Goal: Task Accomplishment & Management: Use online tool/utility

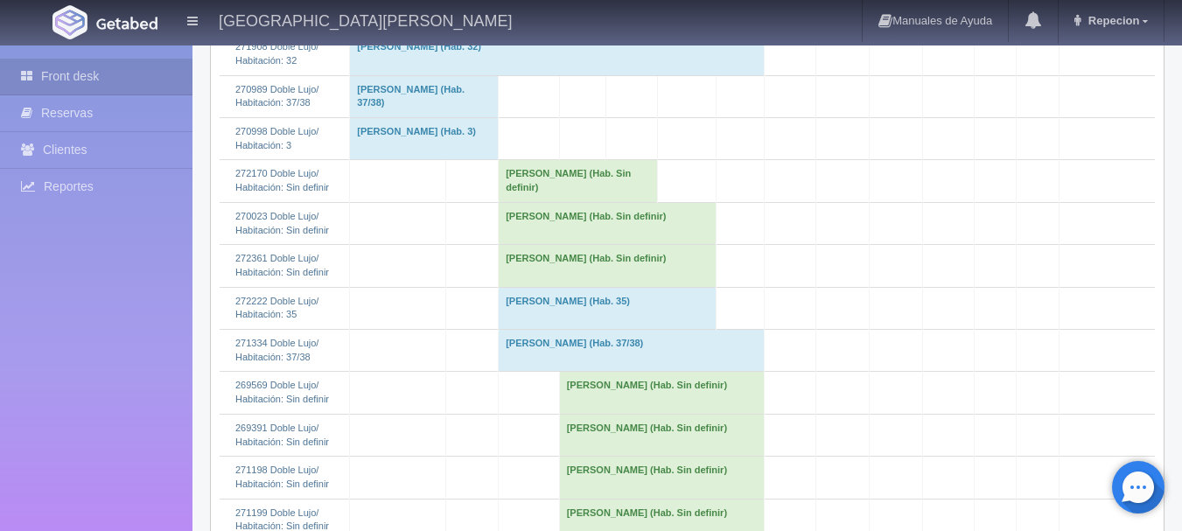
scroll to position [437, 0]
click at [546, 285] on td "luis fernando Marín Garza (Hab. Sin definir)" at bounding box center [608, 264] width 218 height 42
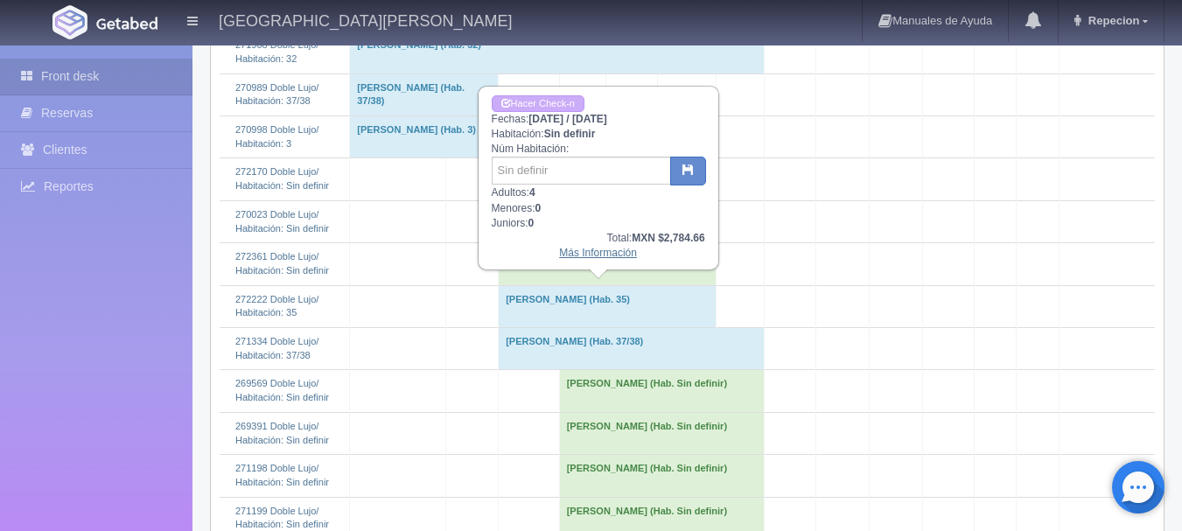
click at [584, 255] on link "Más Información" at bounding box center [598, 253] width 78 height 12
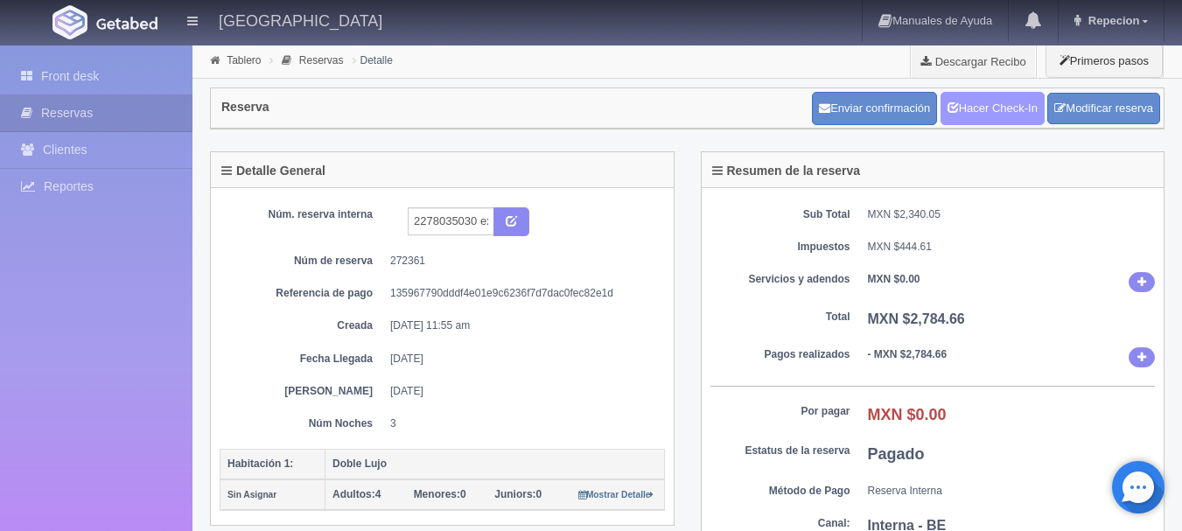
click at [970, 104] on link "Hacer Check-In" at bounding box center [993, 108] width 104 height 33
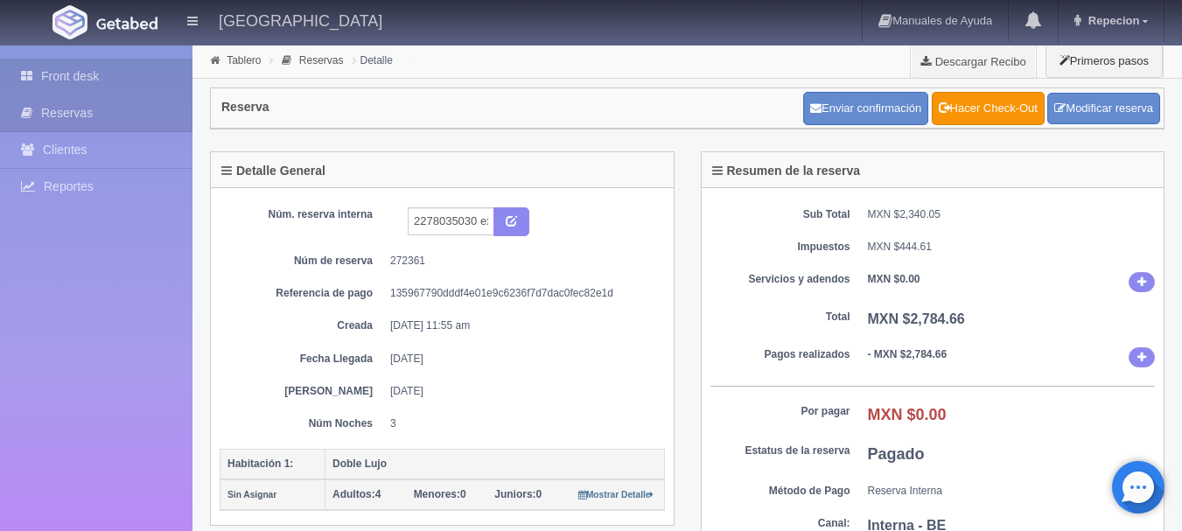
click at [77, 68] on link "Front desk" at bounding box center [96, 77] width 192 height 36
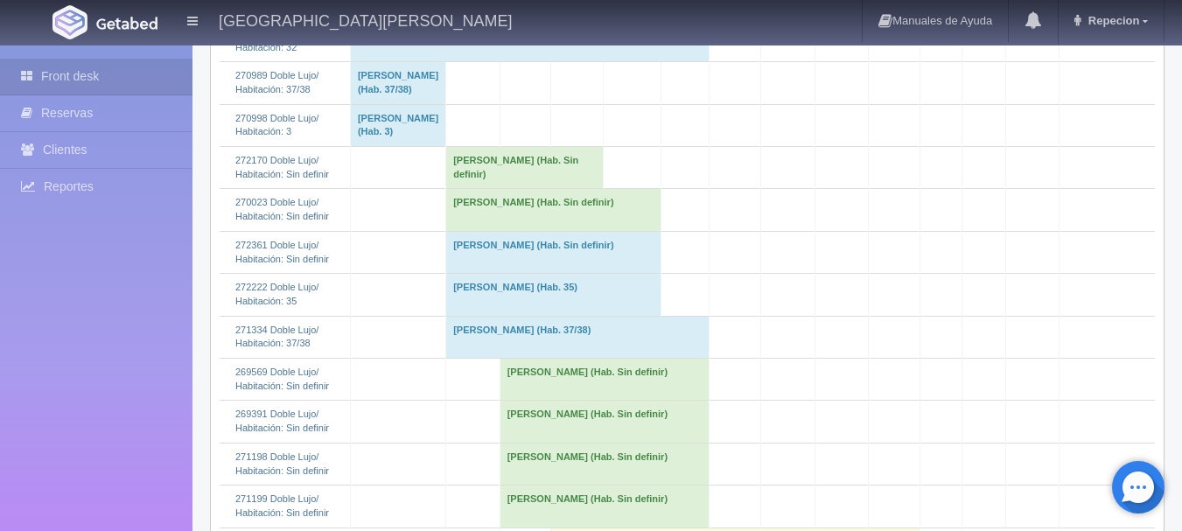
scroll to position [437, 0]
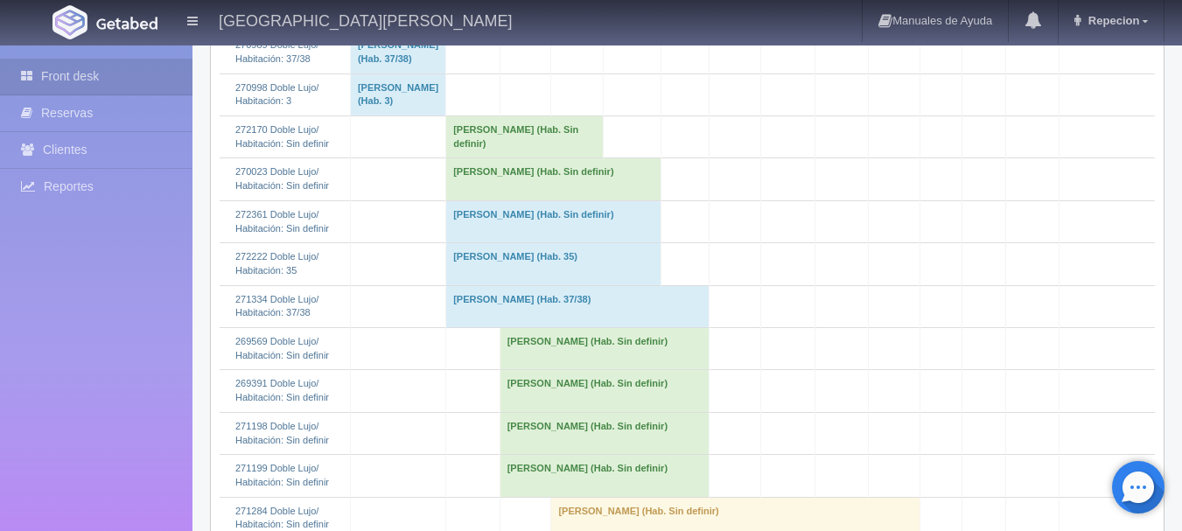
click at [486, 242] on td "luis fernando Marín Garza (Hab. Sin definir)" at bounding box center [553, 221] width 215 height 42
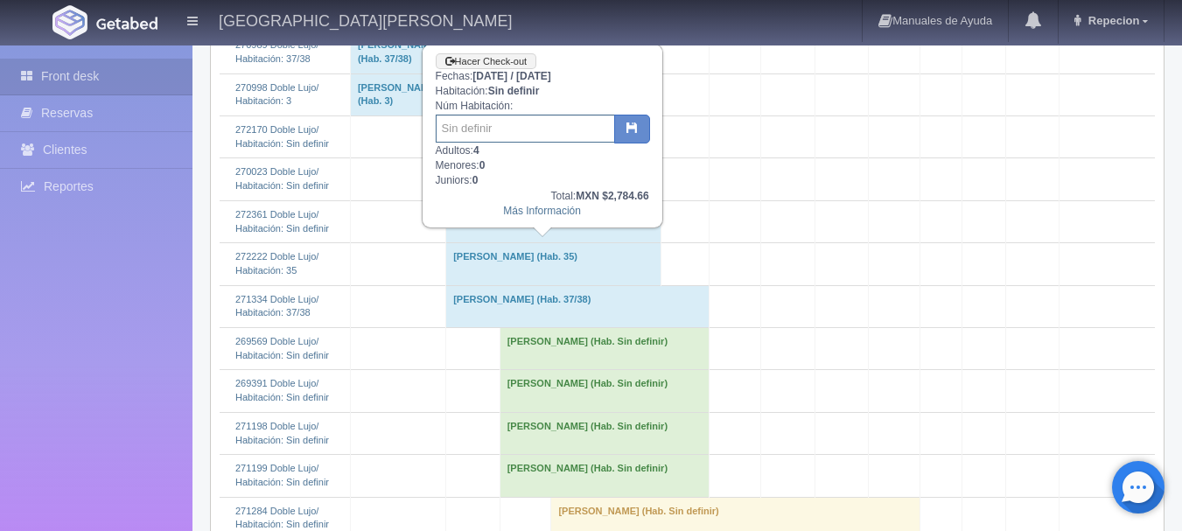
click at [503, 127] on input "text" at bounding box center [525, 129] width 179 height 28
type input "33"
click at [638, 137] on button "button" at bounding box center [632, 130] width 36 height 30
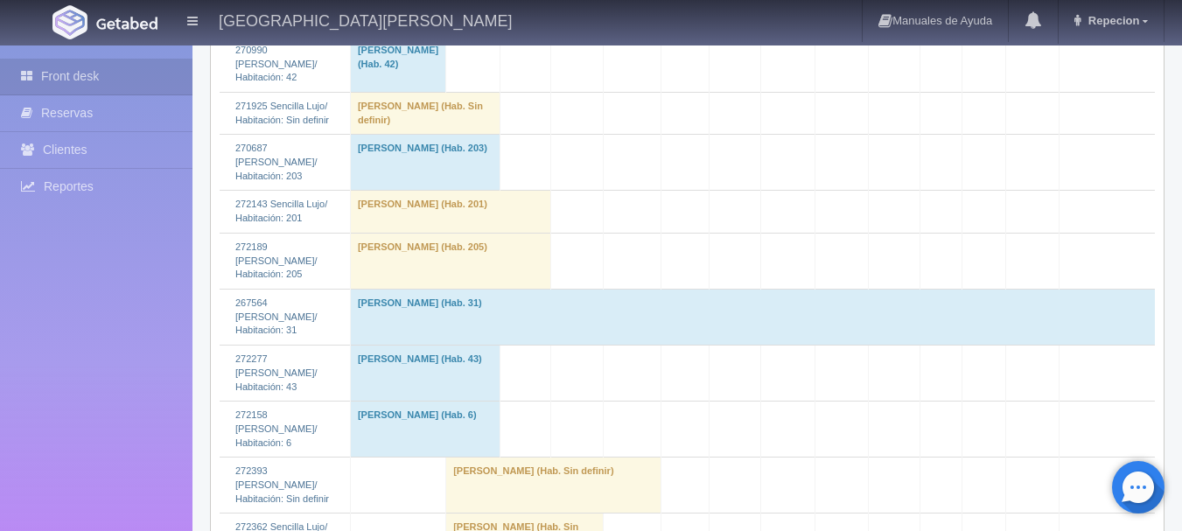
scroll to position [1575, 0]
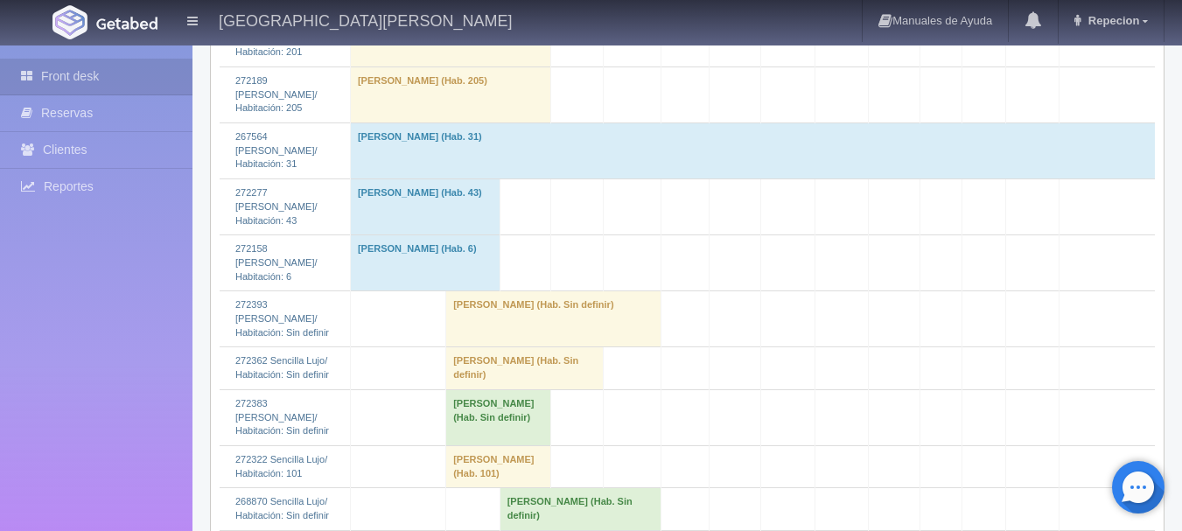
click at [462, 424] on td "[PERSON_NAME] (Hab. Sin definir)" at bounding box center [498, 417] width 105 height 56
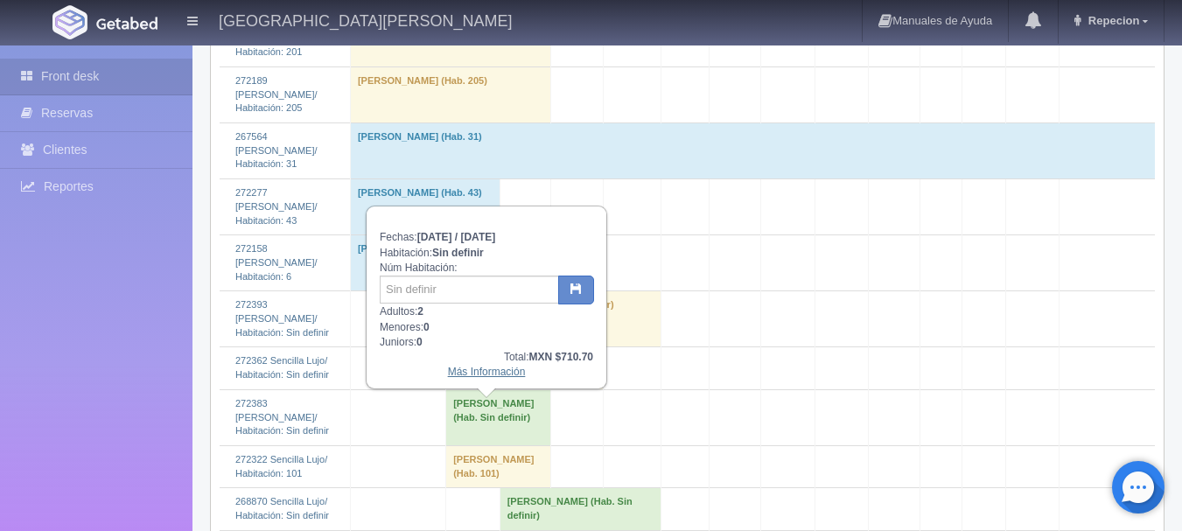
click at [481, 375] on link "Más Información" at bounding box center [487, 372] width 78 height 12
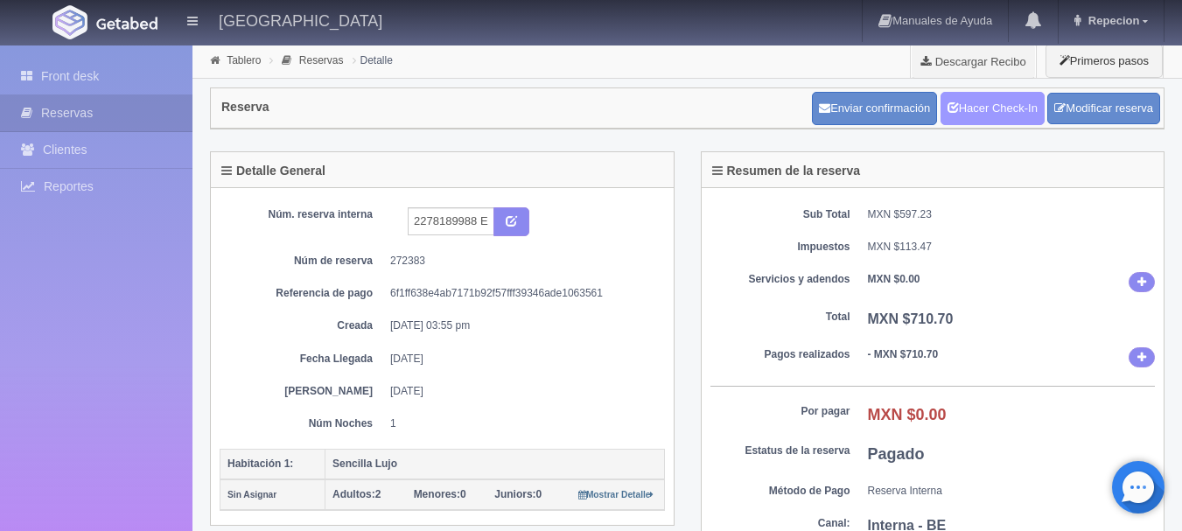
click at [964, 116] on link "Hacer Check-In" at bounding box center [993, 108] width 104 height 33
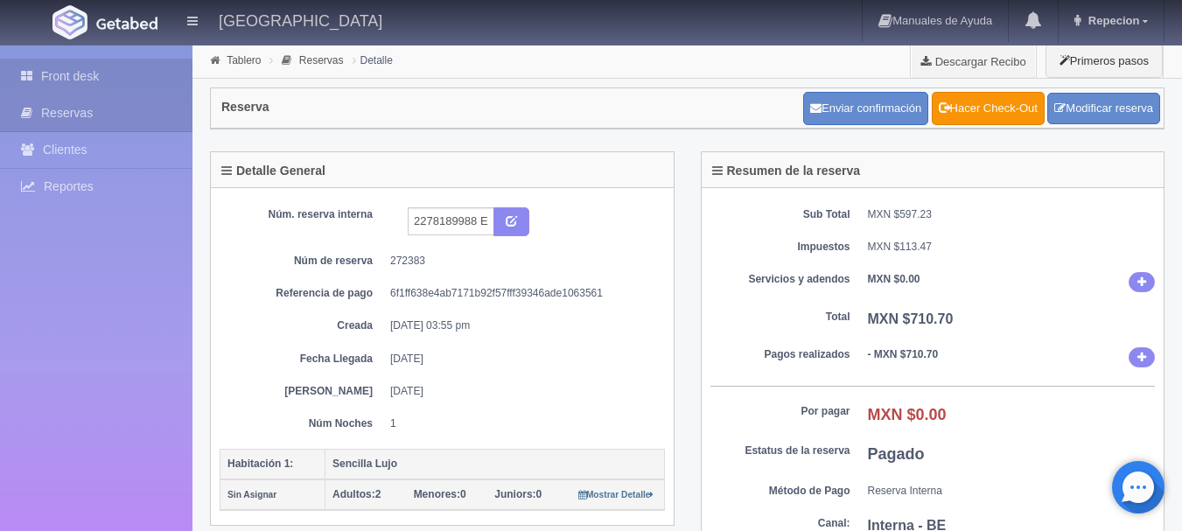
click at [61, 83] on link "Front desk" at bounding box center [96, 77] width 192 height 36
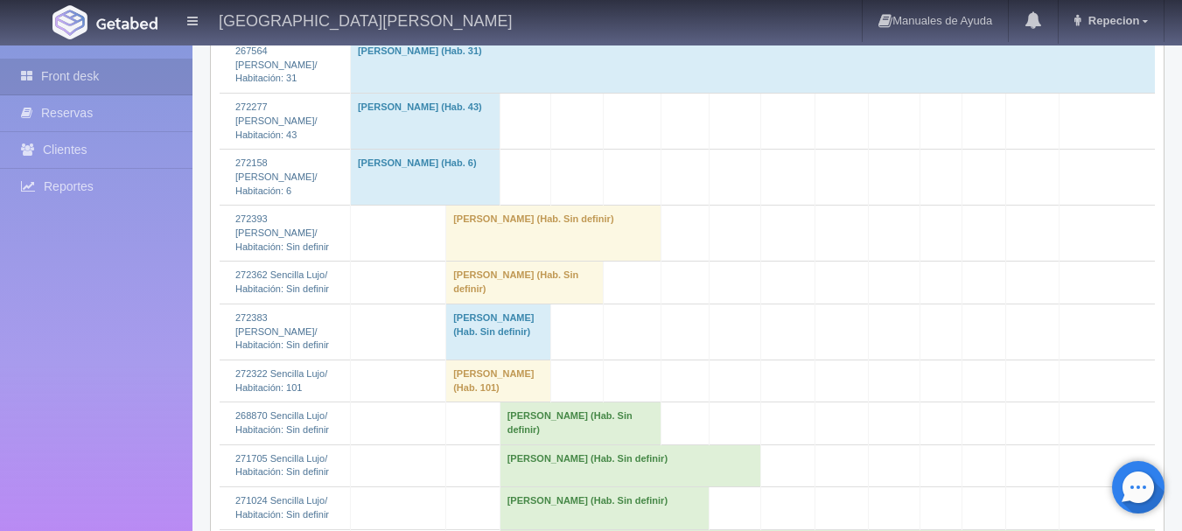
scroll to position [1662, 0]
click at [475, 329] on td "Gisela Zaragoza (Hab. Sin definir)" at bounding box center [498, 330] width 105 height 56
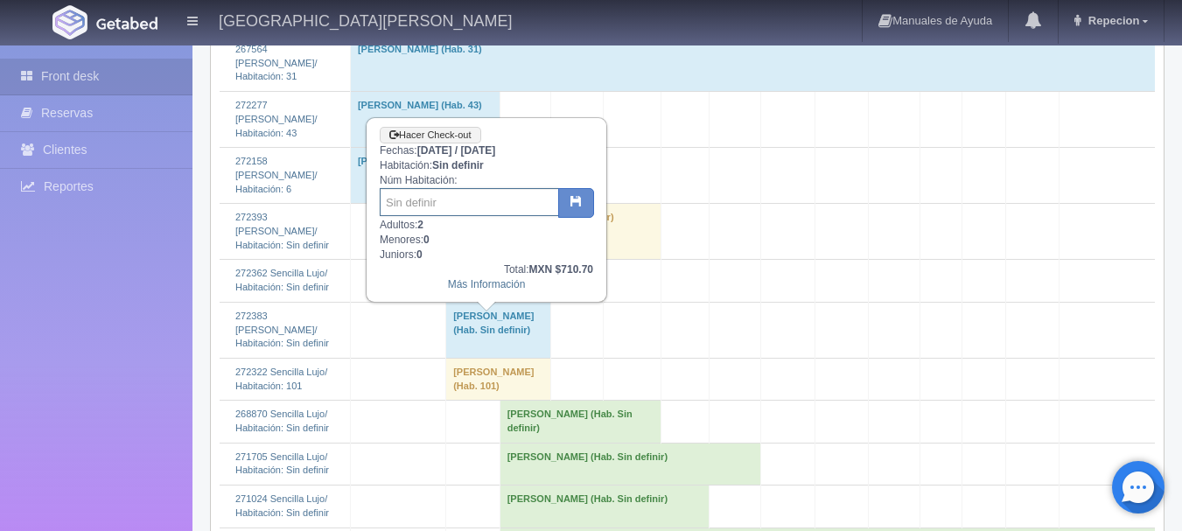
click at [480, 199] on input "text" at bounding box center [469, 202] width 179 height 28
drag, startPoint x: 426, startPoint y: 198, endPoint x: 317, endPoint y: 219, distance: 111.4
type input "203"
click at [573, 215] on button "button" at bounding box center [576, 203] width 36 height 30
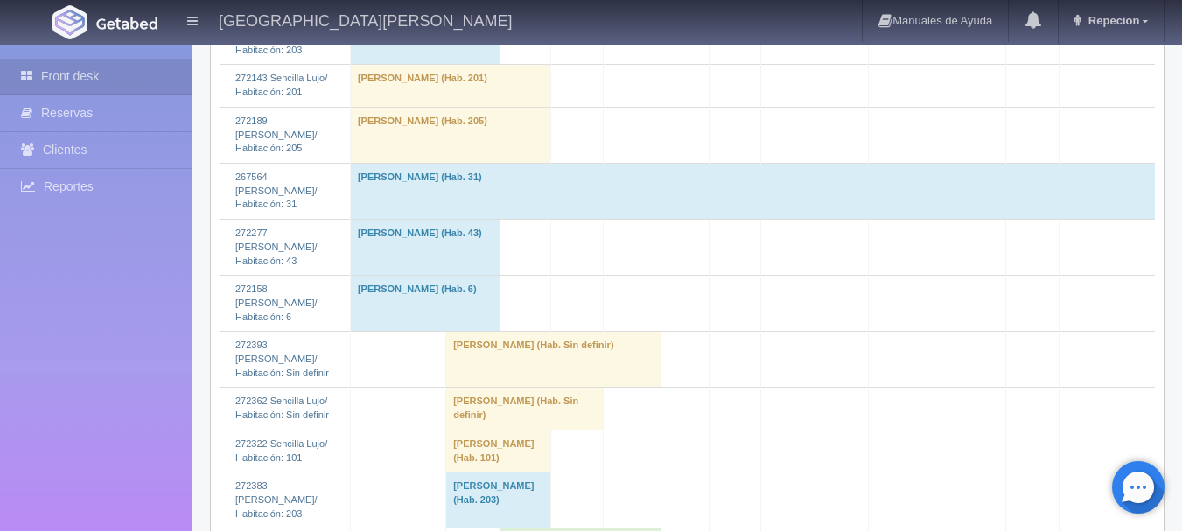
scroll to position [1750, 0]
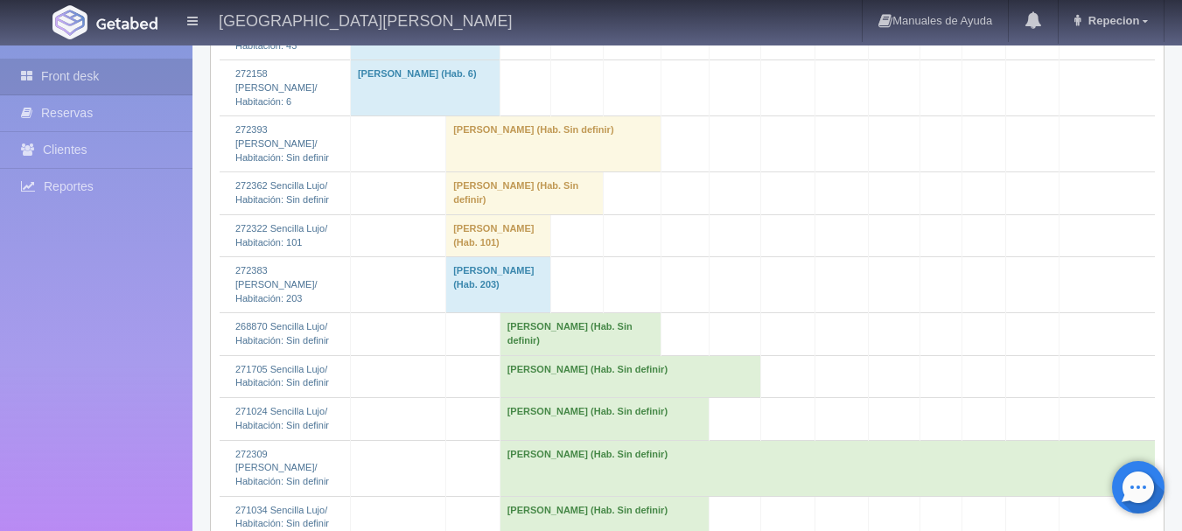
click at [493, 172] on td "[PERSON_NAME] (Hab. Sin definir)" at bounding box center [553, 144] width 215 height 56
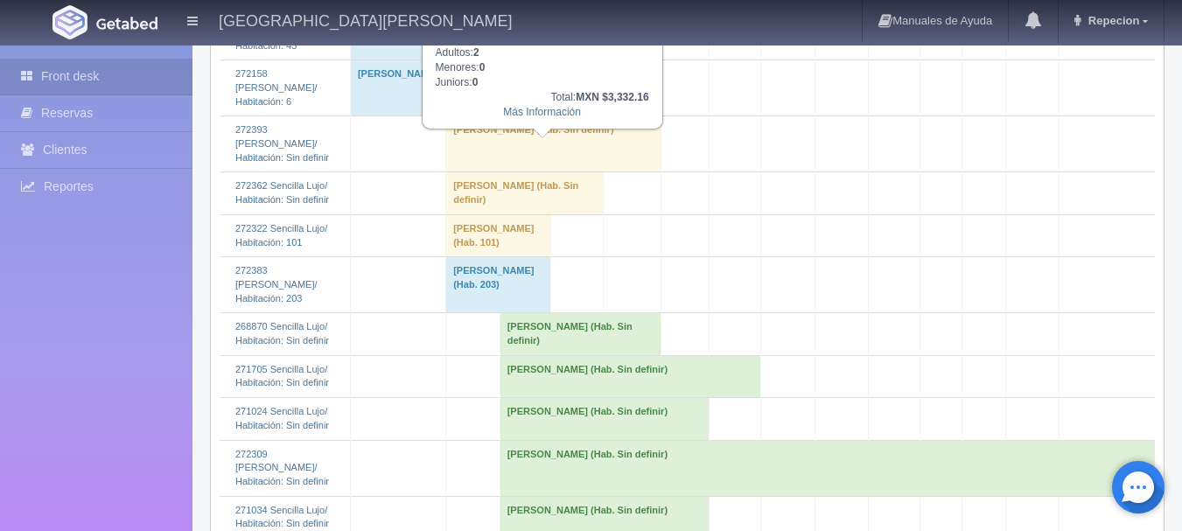
click at [493, 172] on td "[PERSON_NAME] (Hab. Sin definir)" at bounding box center [553, 144] width 215 height 56
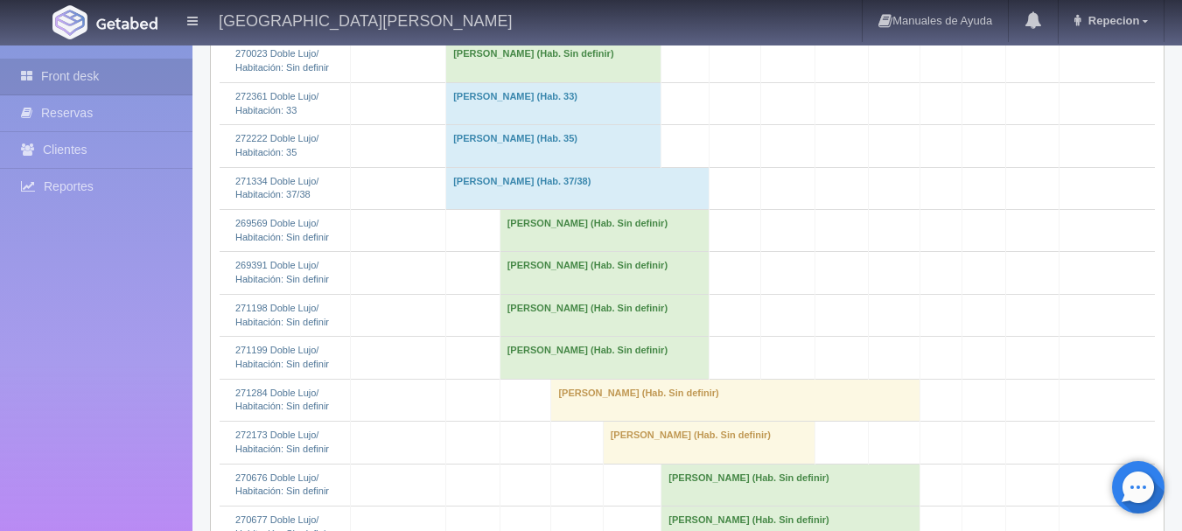
scroll to position [525, 0]
